Goal: Check status: Check status

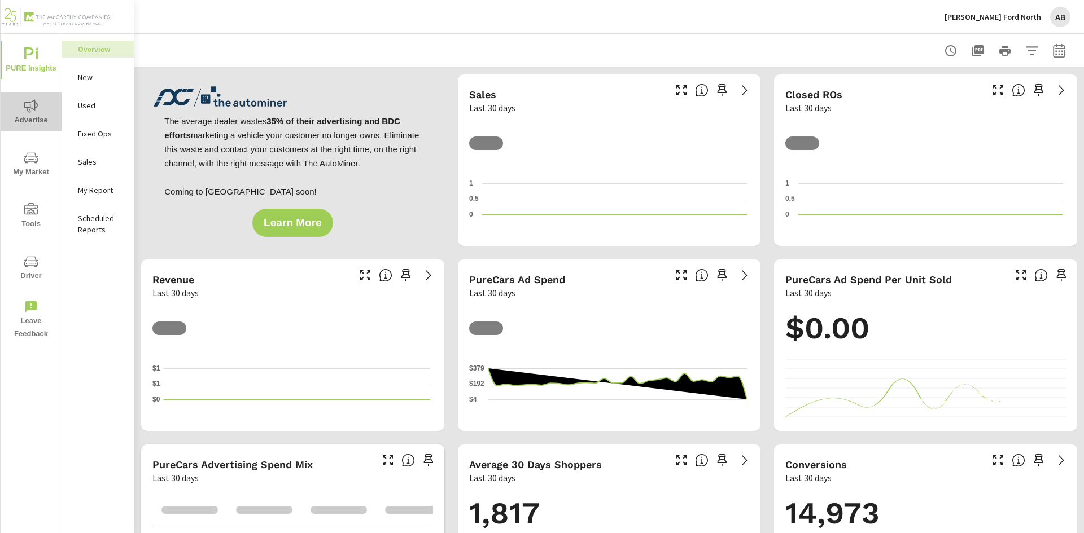
click at [30, 108] on icon "nav menu" at bounding box center [31, 105] width 14 height 13
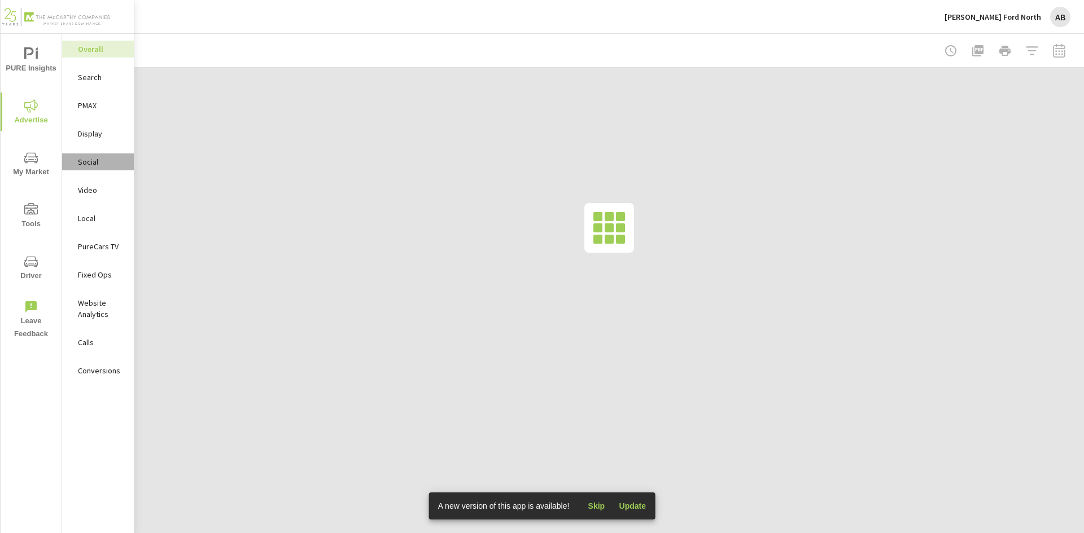
click at [99, 160] on p "Social" at bounding box center [101, 161] width 47 height 11
click at [1055, 54] on div at bounding box center [1004, 51] width 131 height 23
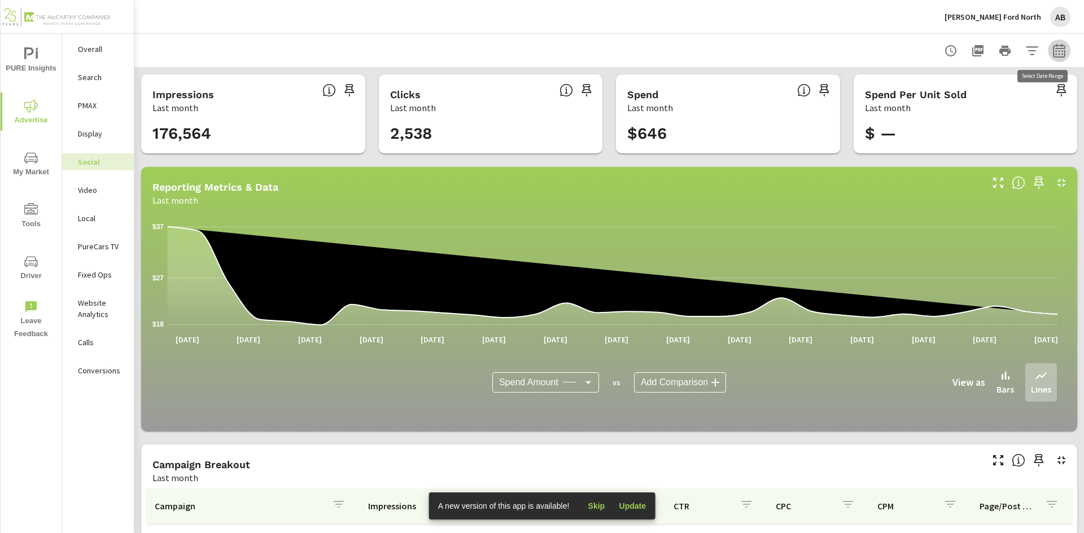
click at [1052, 50] on icon "button" at bounding box center [1059, 51] width 14 height 14
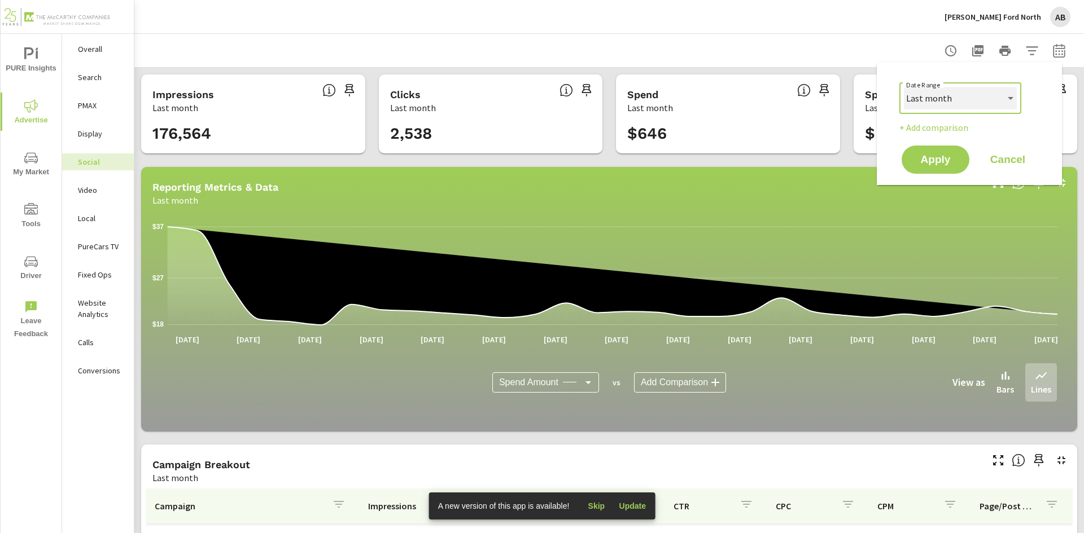
click at [1010, 96] on select "Custom Yesterday Last week Last 7 days Last 14 days Last 30 days Last 45 days L…" at bounding box center [960, 98] width 113 height 23
click at [904, 87] on select "Custom Yesterday Last week Last 7 days Last 14 days Last 30 days Last 45 days L…" at bounding box center [960, 98] width 113 height 23
select select "Month to date"
click at [942, 161] on span "Apply" at bounding box center [935, 160] width 46 height 11
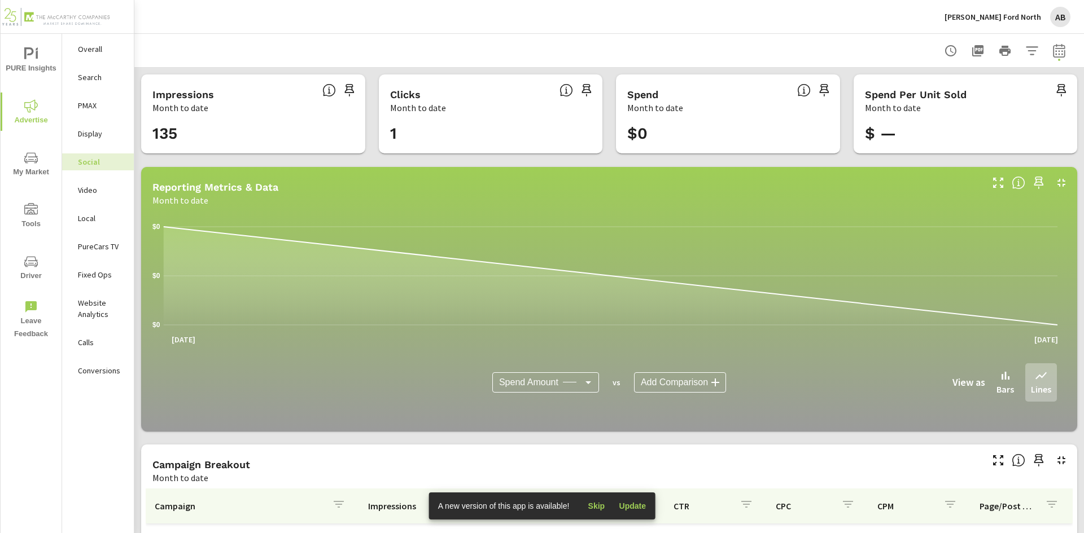
click at [1016, 17] on p "Landers Ford North" at bounding box center [992, 17] width 97 height 10
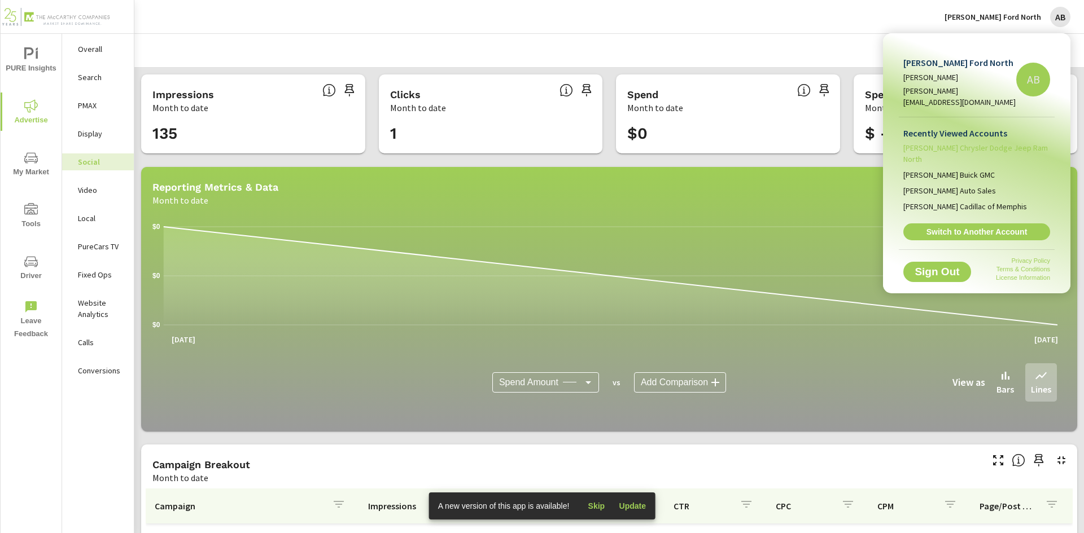
click at [978, 142] on span "Landers Chrysler Dodge Jeep Ram North" at bounding box center [976, 153] width 147 height 23
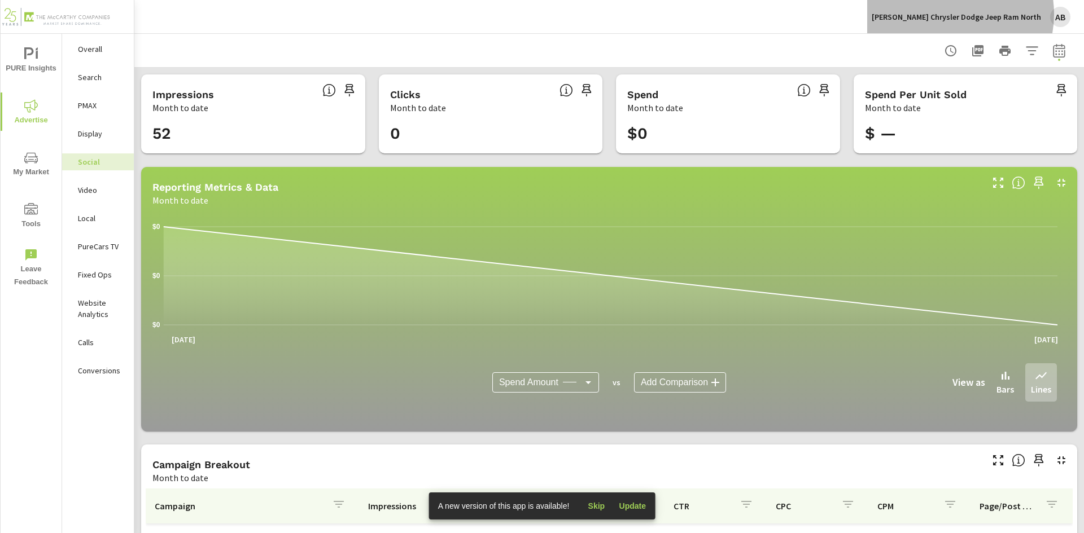
click at [967, 14] on p "Landers Chrysler Dodge Jeep Ram North" at bounding box center [955, 17] width 169 height 10
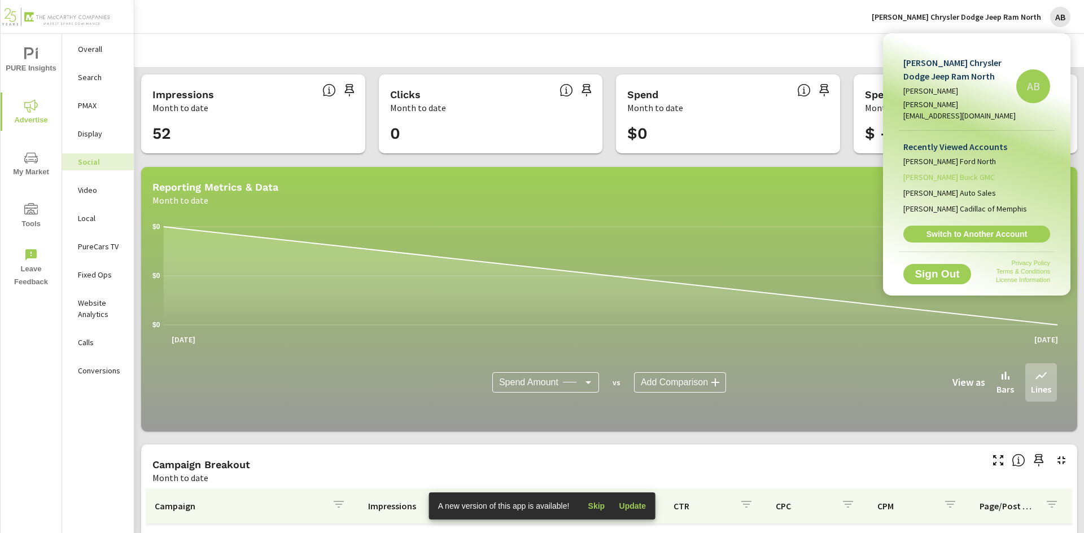
click at [953, 172] on span "Landers Buick GMC" at bounding box center [948, 177] width 91 height 11
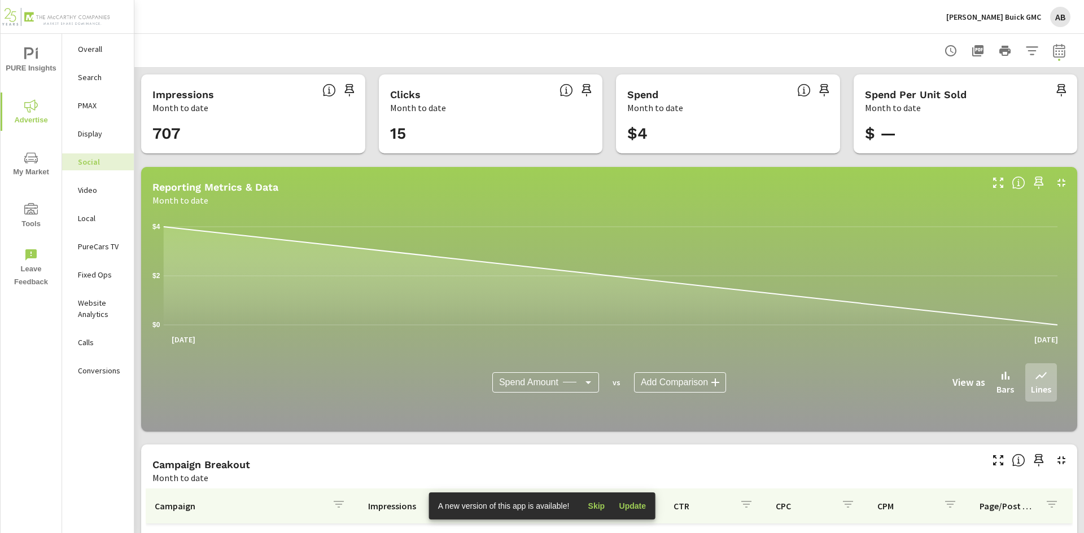
click at [998, 19] on p "Landers Buick GMC" at bounding box center [993, 17] width 95 height 10
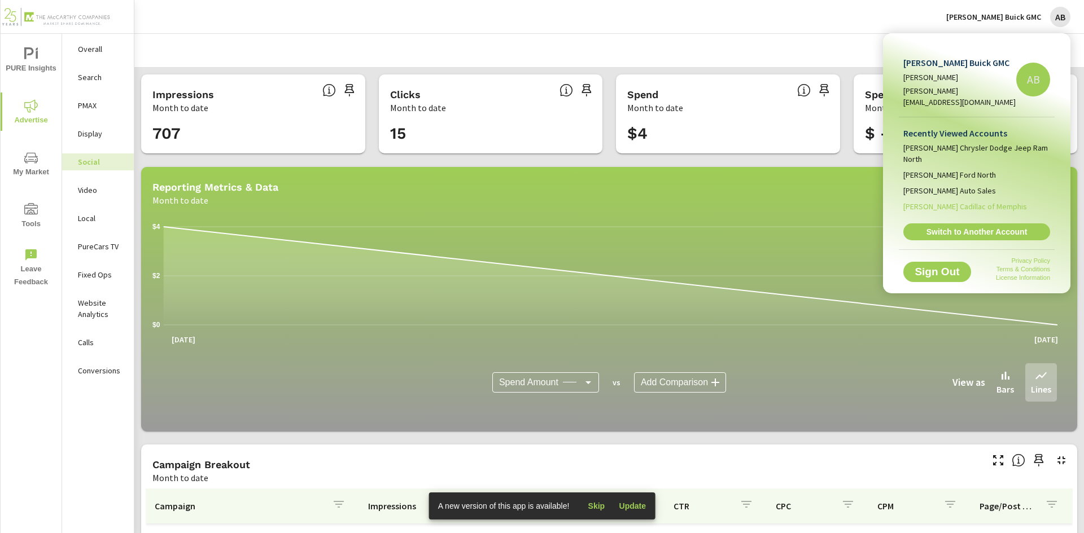
click at [963, 201] on span "Landers Cadillac of Memphis" at bounding box center [965, 206] width 124 height 11
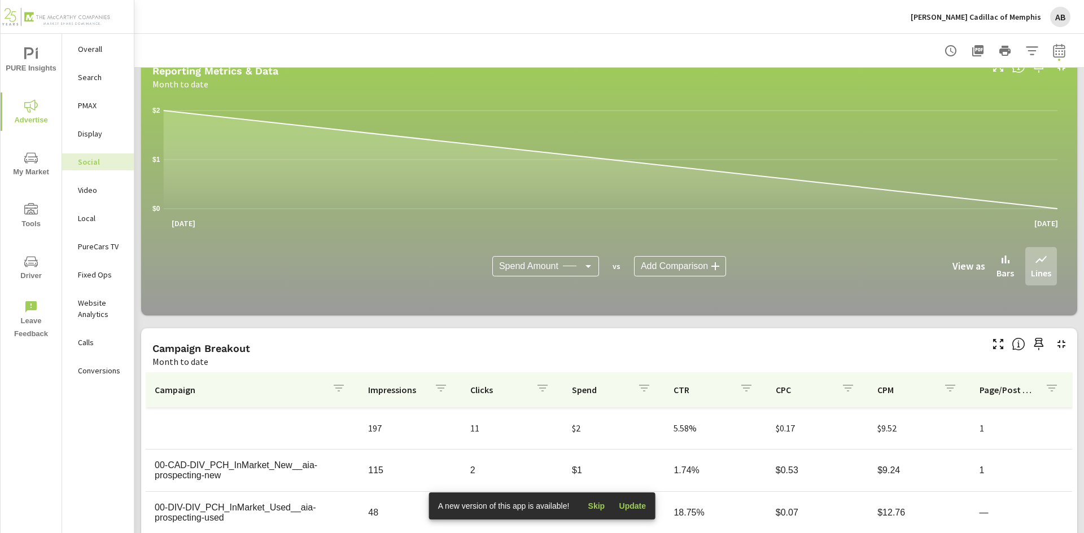
scroll to position [106, 0]
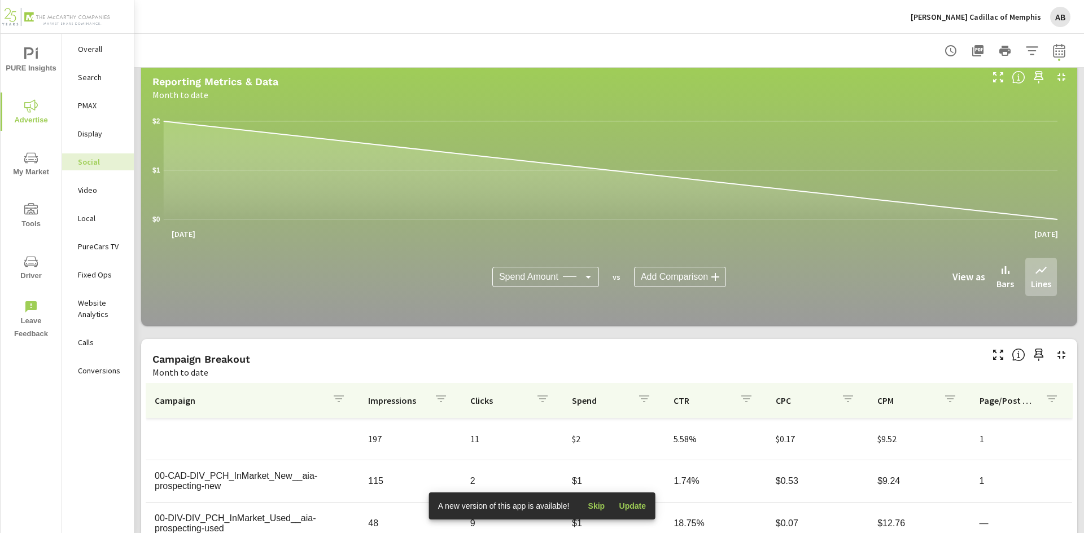
click at [1013, 19] on p "Landers Cadillac of Memphis" at bounding box center [975, 17] width 130 height 10
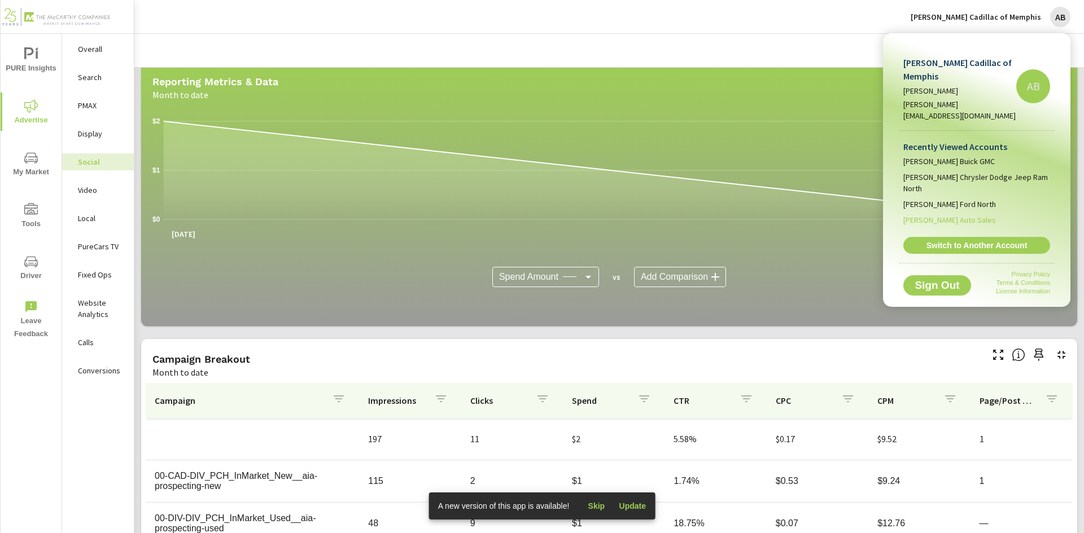
click at [962, 214] on span "Landers Auto Sales" at bounding box center [949, 219] width 93 height 11
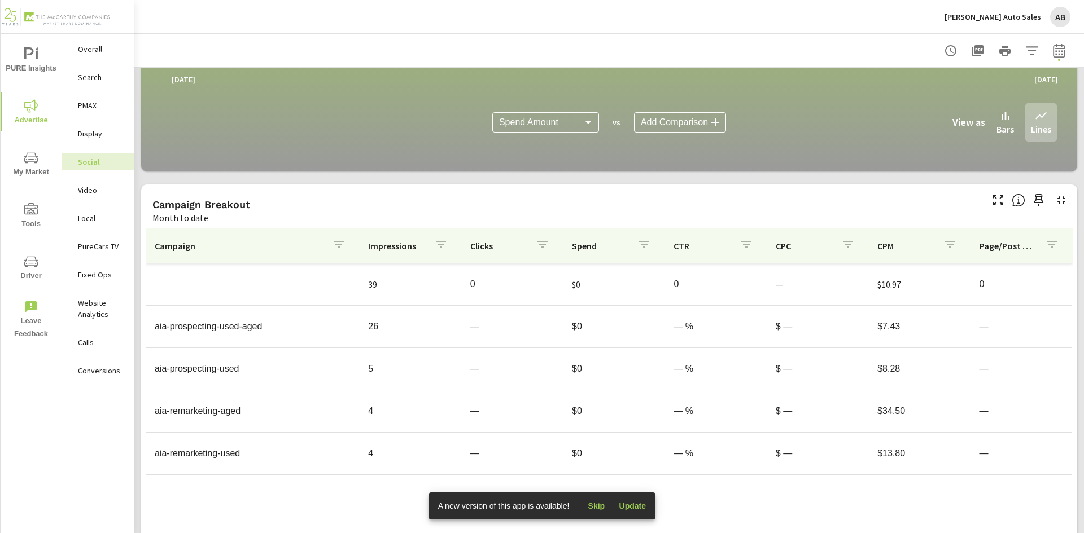
scroll to position [275, 0]
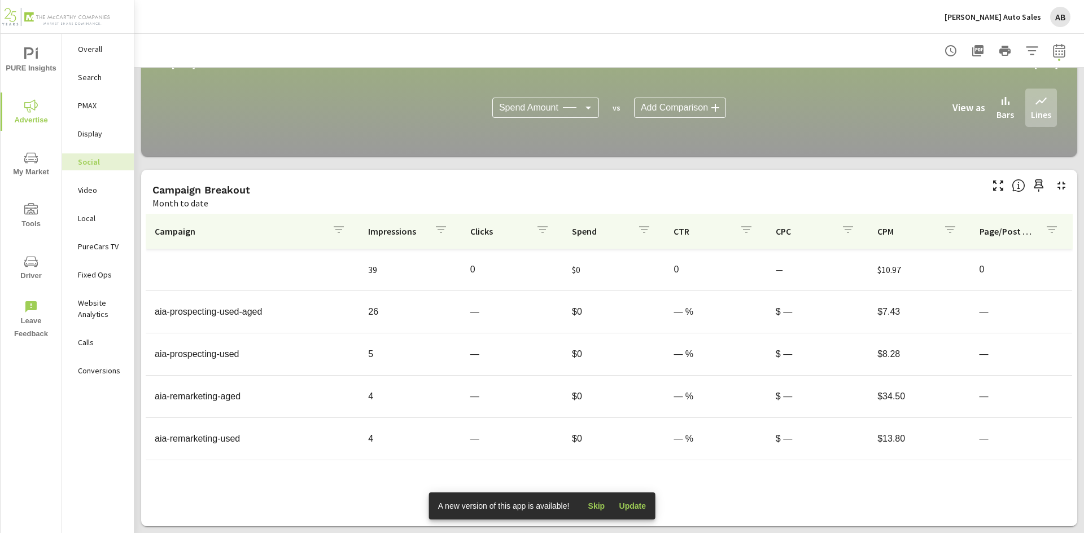
click at [1052, 17] on div "AB" at bounding box center [1060, 17] width 20 height 20
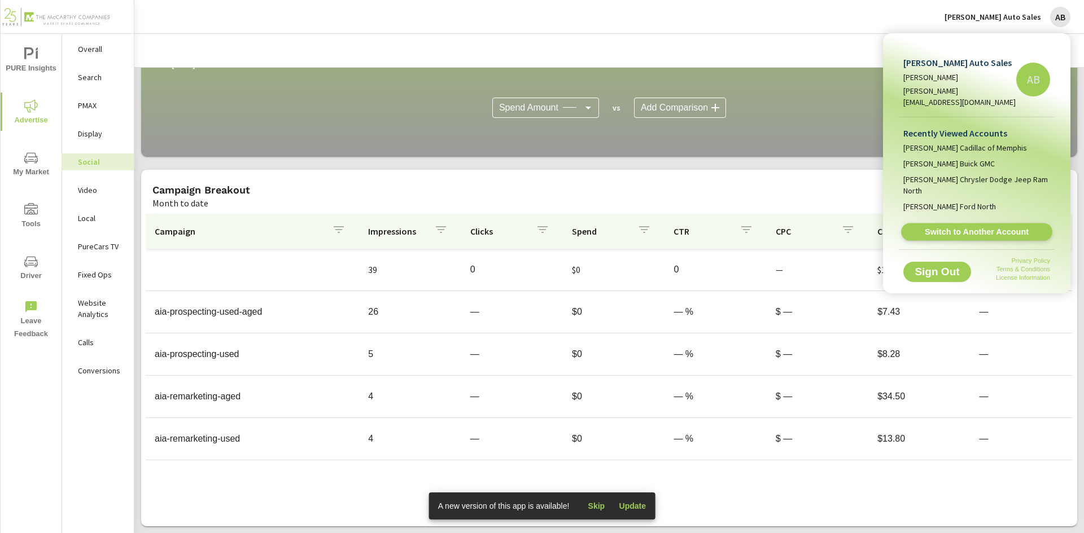
click at [974, 227] on span "Switch to Another Account" at bounding box center [976, 232] width 138 height 11
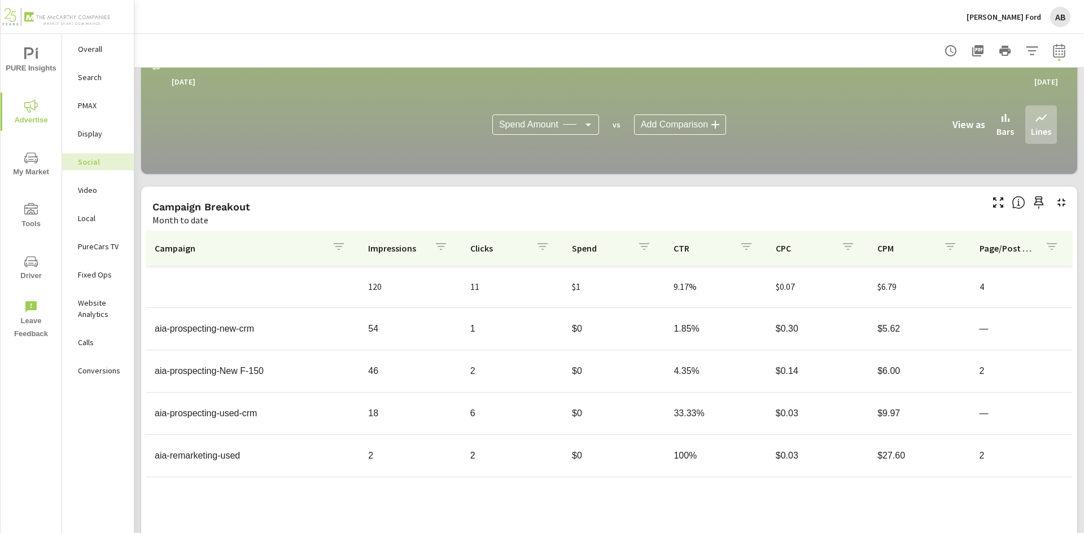
scroll to position [275, 0]
